Goal: Transaction & Acquisition: Purchase product/service

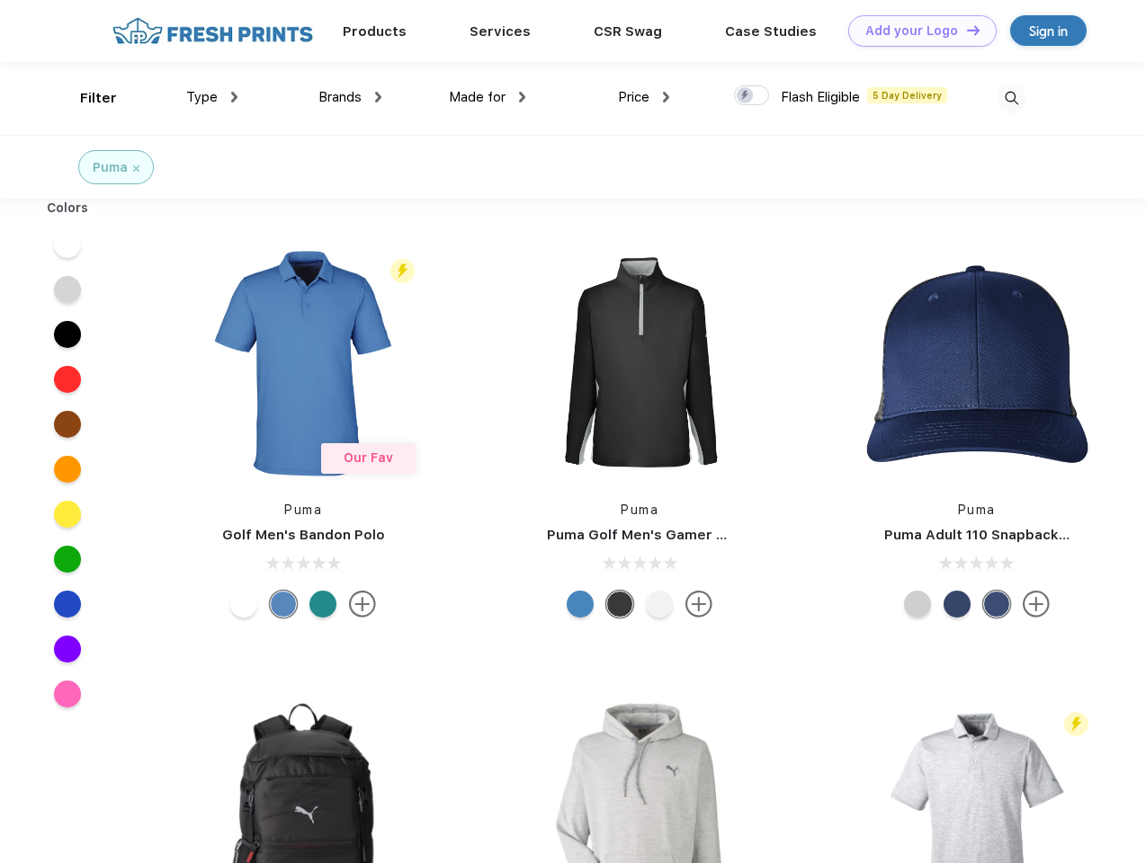
click at [915, 31] on link "Add your Logo Design Tool" at bounding box center [922, 30] width 148 height 31
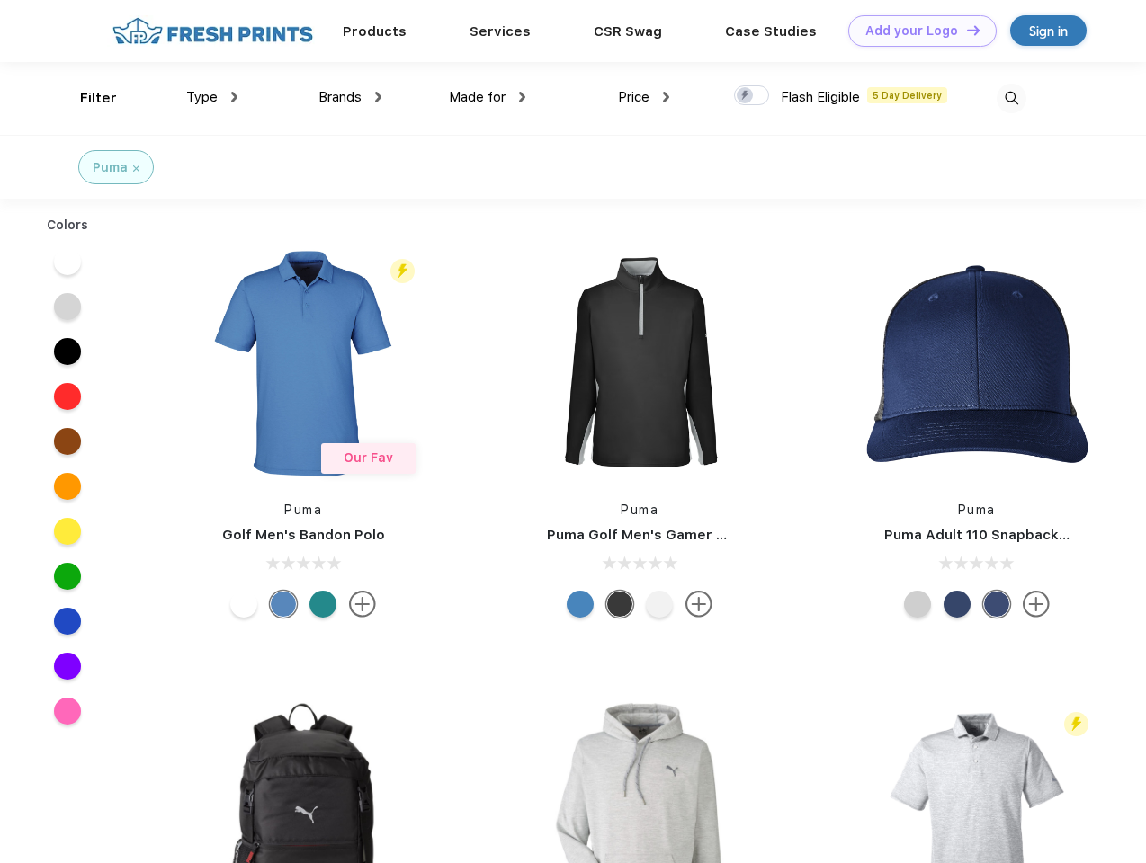
click at [0, 0] on div "Design Tool" at bounding box center [0, 0] width 0 height 0
click at [965, 30] on link "Add your Logo Design Tool" at bounding box center [922, 30] width 148 height 31
click at [86, 98] on div "Filter" at bounding box center [98, 98] width 37 height 21
click at [212, 97] on span "Type" at bounding box center [201, 97] width 31 height 16
click at [350, 97] on span "Brands" at bounding box center [339, 97] width 43 height 16
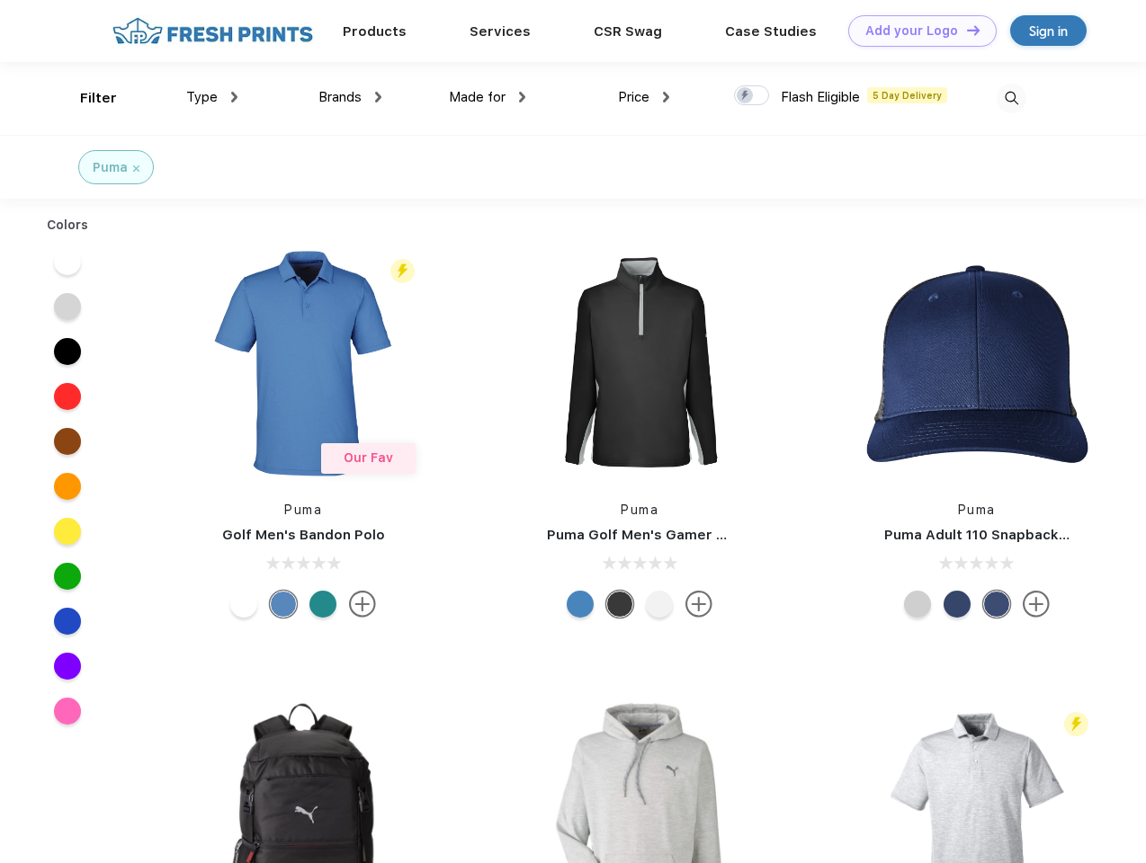
click at [487, 97] on span "Made for" at bounding box center [477, 97] width 57 height 16
click at [644, 97] on span "Price" at bounding box center [633, 97] width 31 height 16
click at [752, 96] on div at bounding box center [751, 95] width 35 height 20
click at [746, 96] on input "checkbox" at bounding box center [740, 91] width 12 height 12
click at [1011, 98] on img at bounding box center [1011, 99] width 30 height 30
